Goal: Feedback & Contribution: Submit feedback/report problem

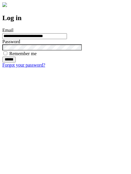
type input "**********"
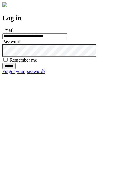
click at [16, 69] on input "******" at bounding box center [8, 66] width 13 height 6
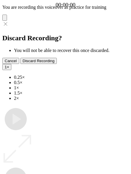
type input "**********"
